Goal: Information Seeking & Learning: Find specific fact

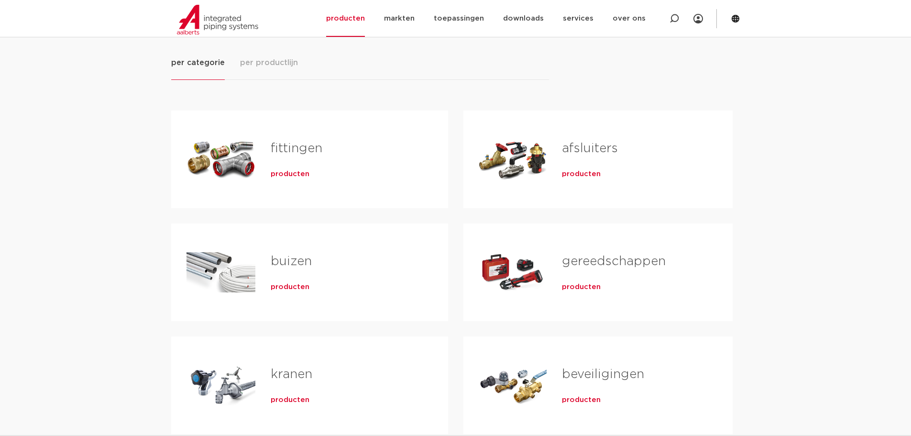
scroll to position [191, 0]
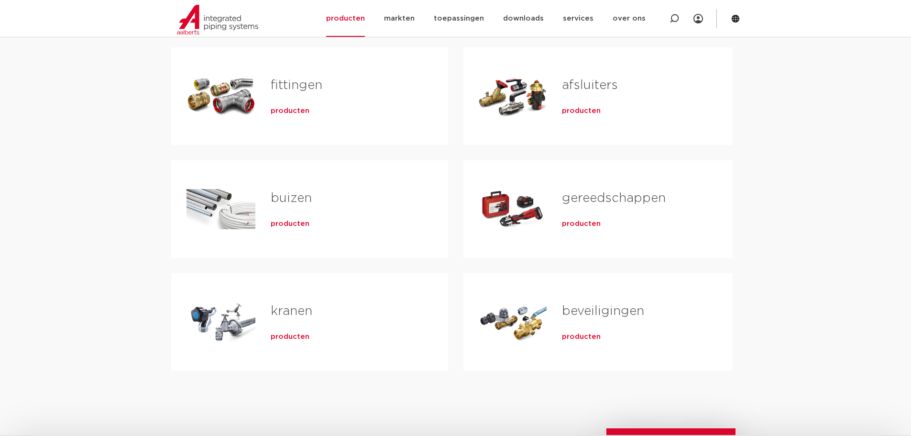
click at [594, 199] on link "gereedschappen" at bounding box center [614, 198] width 104 height 12
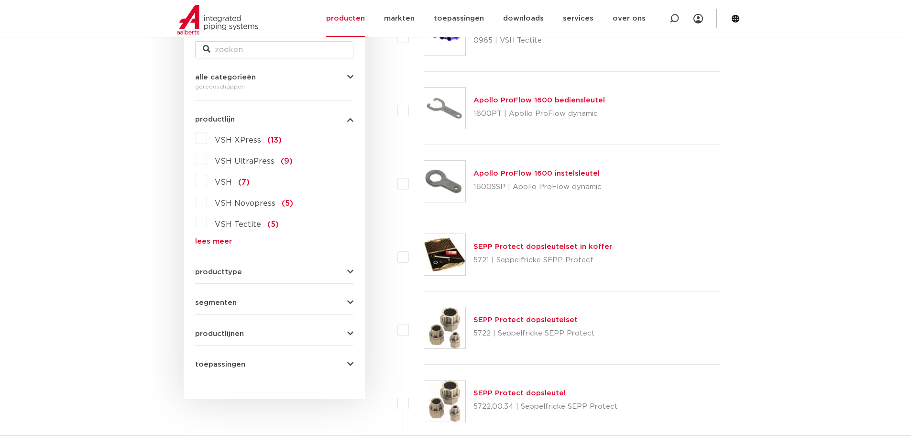
scroll to position [191, 0]
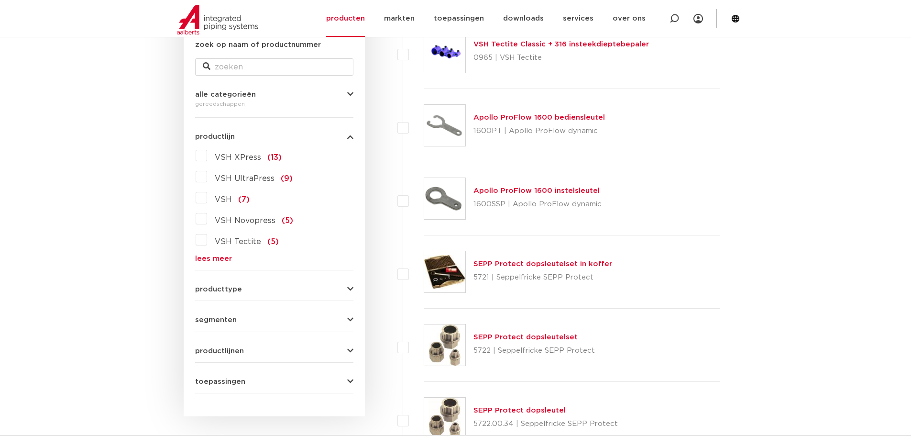
click at [207, 177] on label "VSH UltraPress (9)" at bounding box center [250, 176] width 86 height 15
click at [0, 0] on input "VSH UltraPress (9)" at bounding box center [0, 0] width 0 height 0
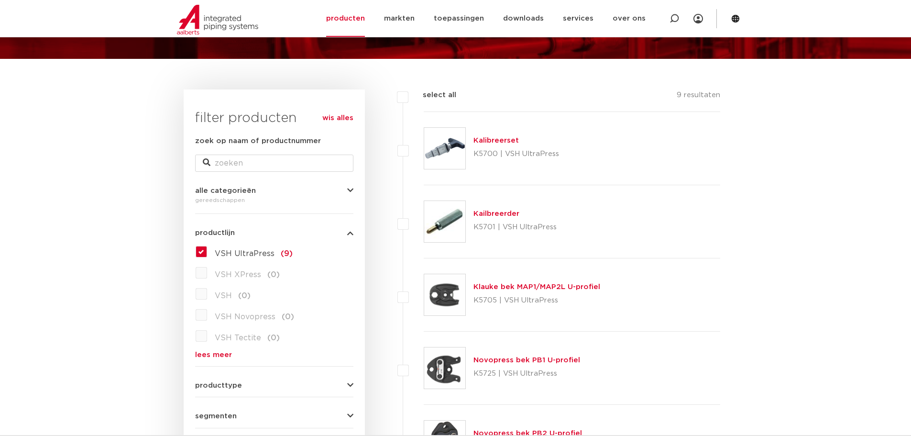
scroll to position [96, 0]
click at [533, 285] on link "Klauke bek MAP1/MAP2L U-profiel" at bounding box center [536, 286] width 127 height 7
click at [207, 251] on label "VSH UltraPress (9)" at bounding box center [250, 250] width 86 height 15
click at [0, 0] on input "VSH UltraPress (9)" at bounding box center [0, 0] width 0 height 0
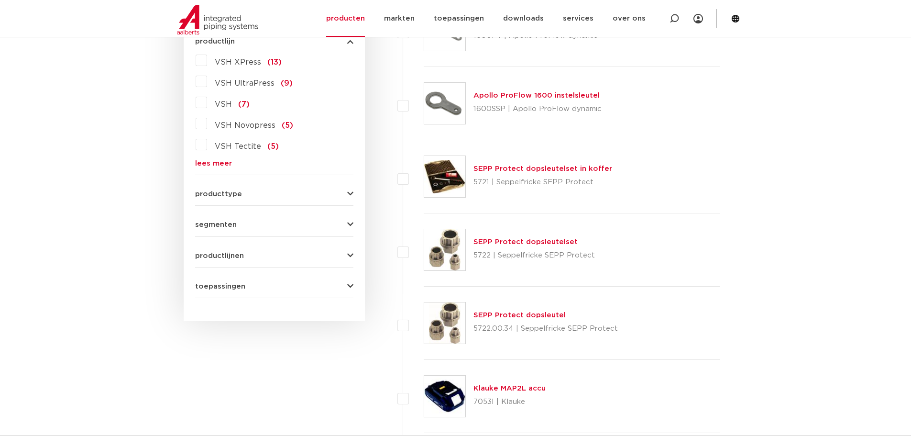
scroll to position [287, 0]
click at [233, 192] on span "producttype" at bounding box center [218, 193] width 47 height 7
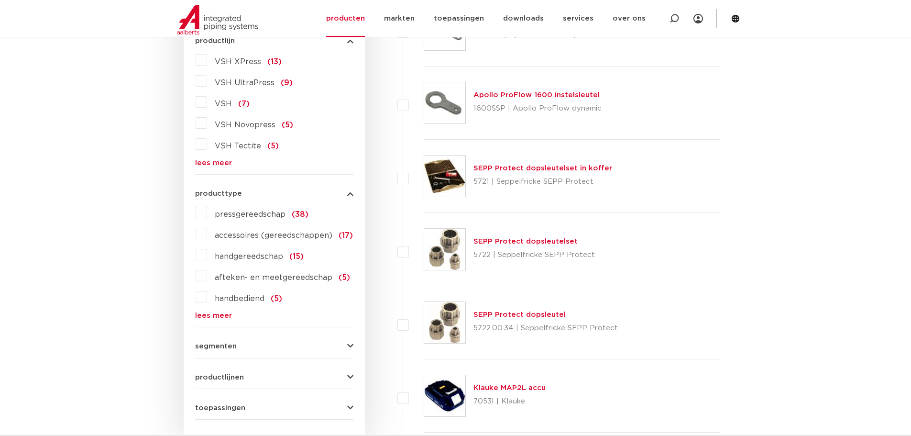
click at [233, 192] on span "producttype" at bounding box center [218, 193] width 47 height 7
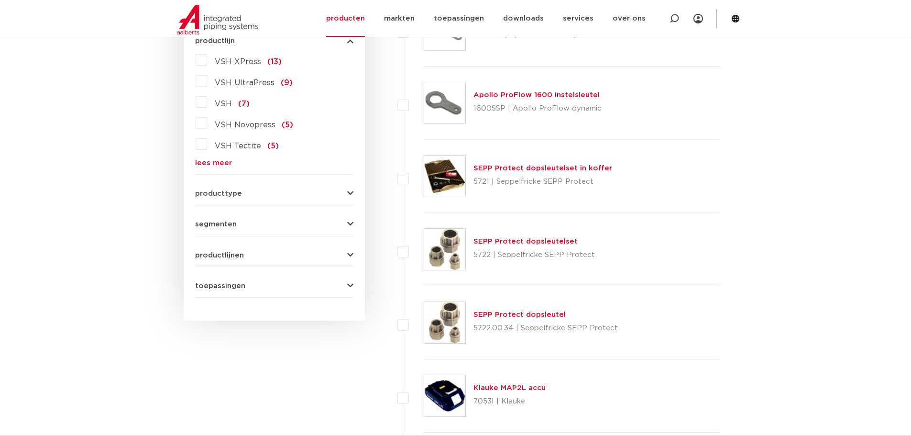
click at [219, 225] on span "segmenten" at bounding box center [216, 223] width 42 height 7
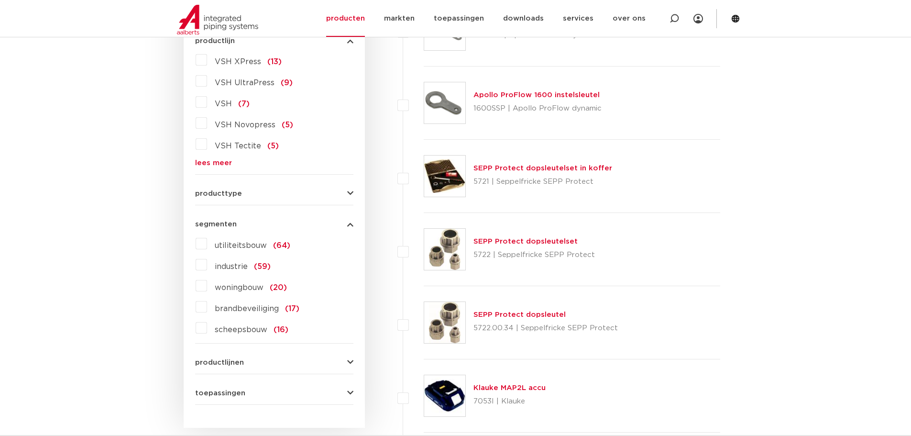
click at [219, 225] on span "segmenten" at bounding box center [216, 223] width 42 height 7
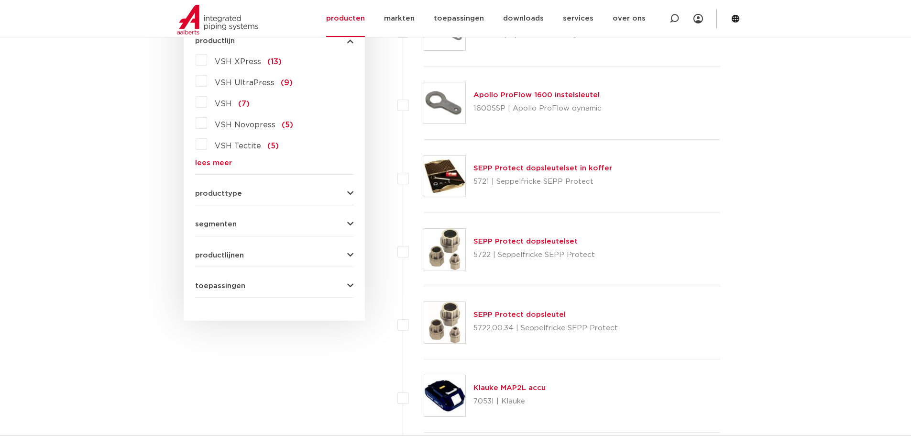
click at [227, 256] on span "productlijnen" at bounding box center [219, 254] width 49 height 7
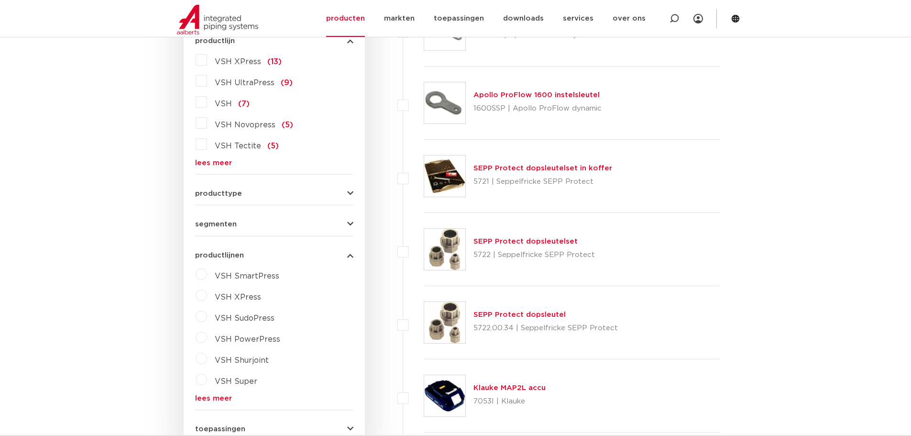
click at [207, 337] on label "VSH PowerPress" at bounding box center [243, 336] width 73 height 15
click at [338, 361] on select "maak een keuze VSH PowerPress fittingen VSH PowerPress appendages VSH PowerPres…" at bounding box center [283, 361] width 136 height 22
select select "4389"
click at [215, 350] on select "maak een keuze VSH PowerPress fittingen VSH PowerPress appendages VSH PowerPres…" at bounding box center [283, 361] width 136 height 22
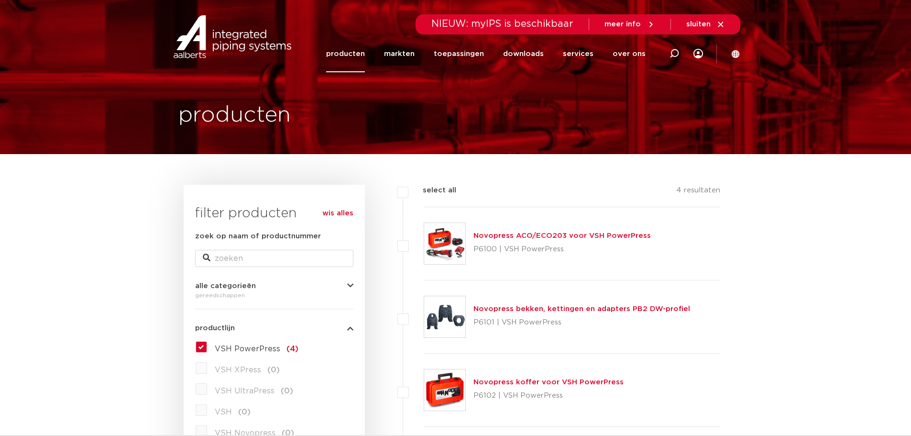
click at [507, 307] on link "Novopress bekken, kettingen en adapters PB2 DW-profiel" at bounding box center [581, 308] width 217 height 7
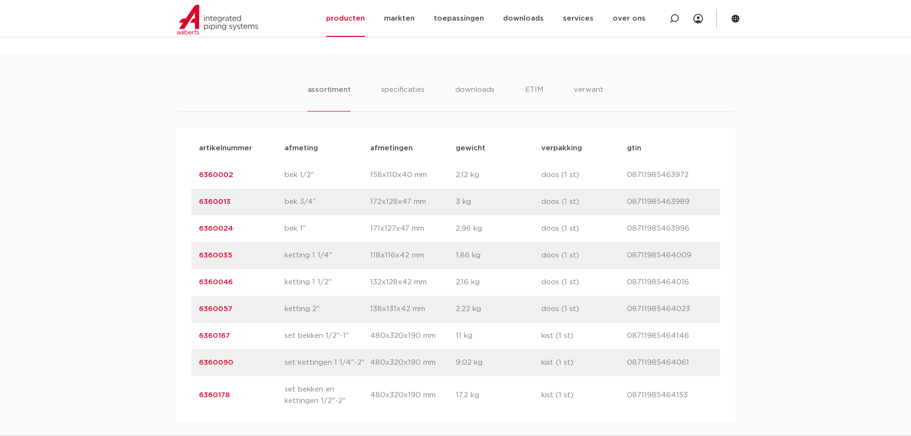
scroll to position [574, 0]
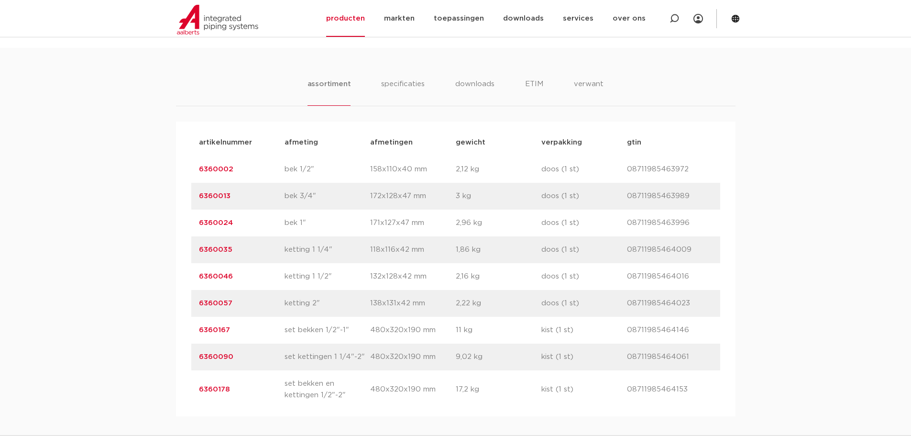
click at [646, 331] on p "08711985464146" at bounding box center [670, 329] width 86 height 11
copy p "08711985464146"
click at [712, 343] on div "artikelnummer 6360090 afmeting set kettingen 1 1/4"-2" [GEOGRAPHIC_DATA] 480x32…" at bounding box center [455, 356] width 529 height 27
click at [210, 327] on link "6360167" at bounding box center [214, 329] width 31 height 7
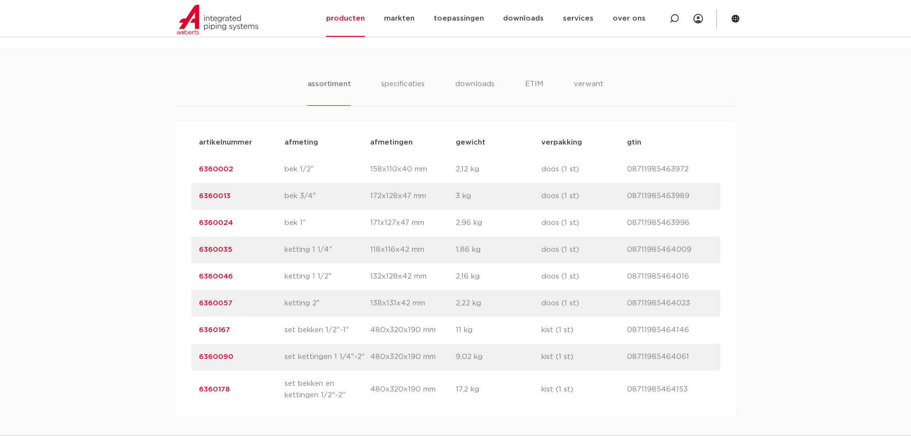
click at [210, 327] on link "6360167" at bounding box center [214, 329] width 31 height 7
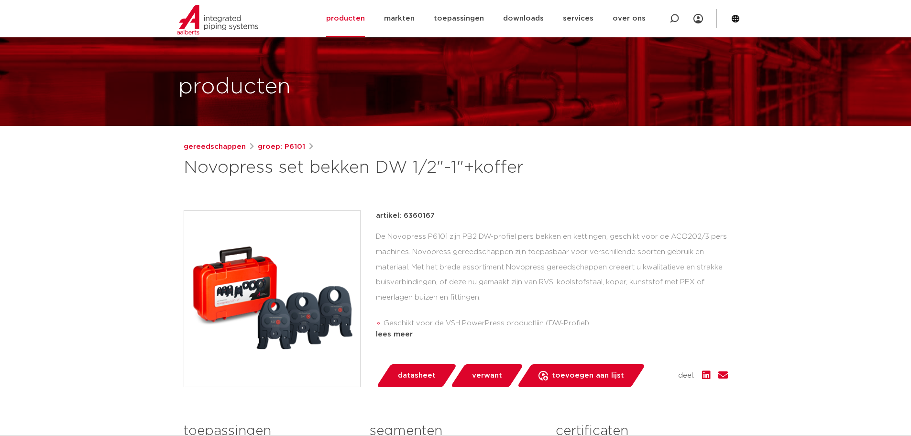
scroll to position [48, 0]
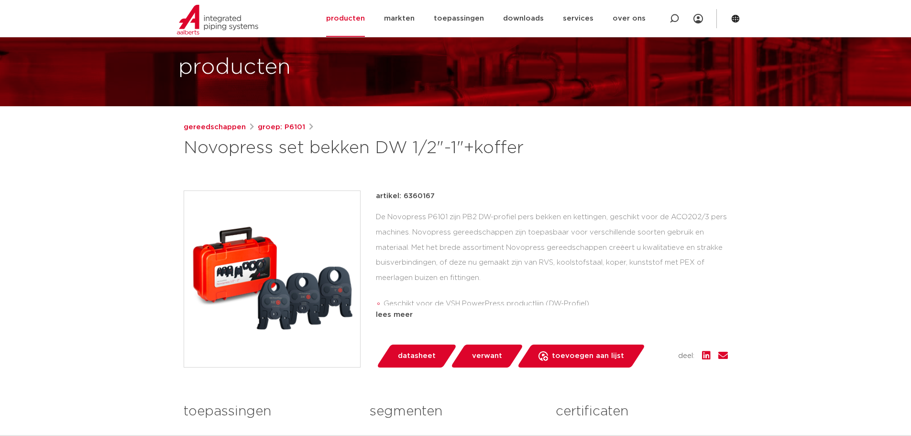
click at [418, 197] on p "artikel: 6360167" at bounding box center [405, 195] width 59 height 11
copy p "6360167"
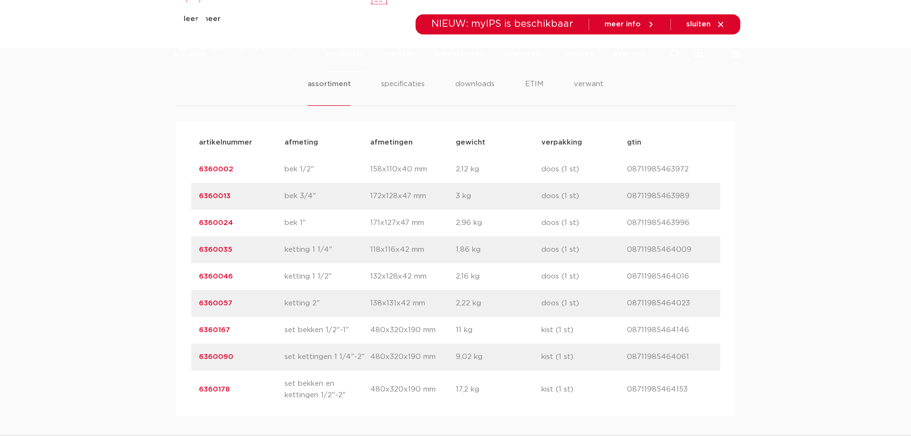
click at [223, 167] on link "6360002" at bounding box center [216, 168] width 34 height 7
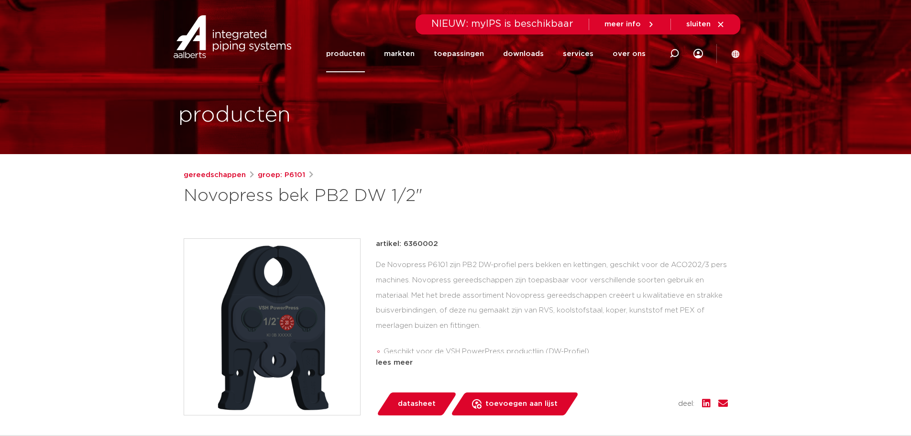
click at [414, 244] on p "artikel: 6360002" at bounding box center [407, 243] width 62 height 11
copy p "6360002"
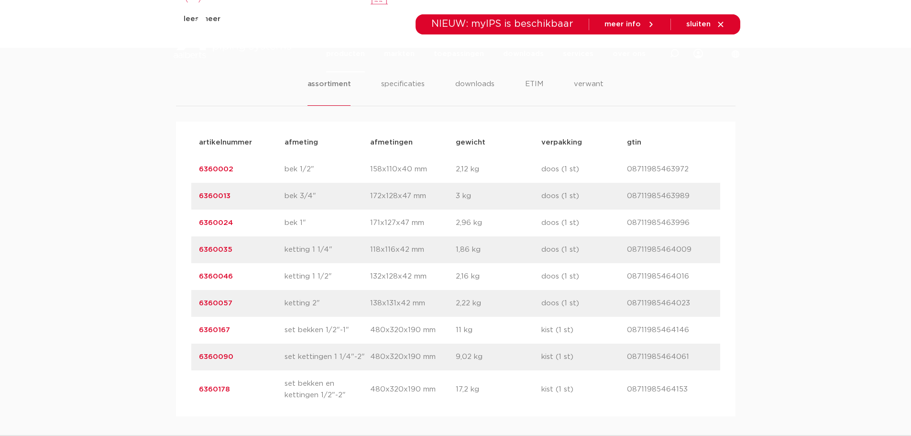
drag, startPoint x: 244, startPoint y: 332, endPoint x: 195, endPoint y: 332, distance: 49.2
click at [195, 332] on div "artikelnummer 6360167 afmeting set bekken 1/2"-1" [GEOGRAPHIC_DATA] 480x320x190…" at bounding box center [455, 330] width 529 height 27
copy link "6360167"
